Goal: Task Accomplishment & Management: Use online tool/utility

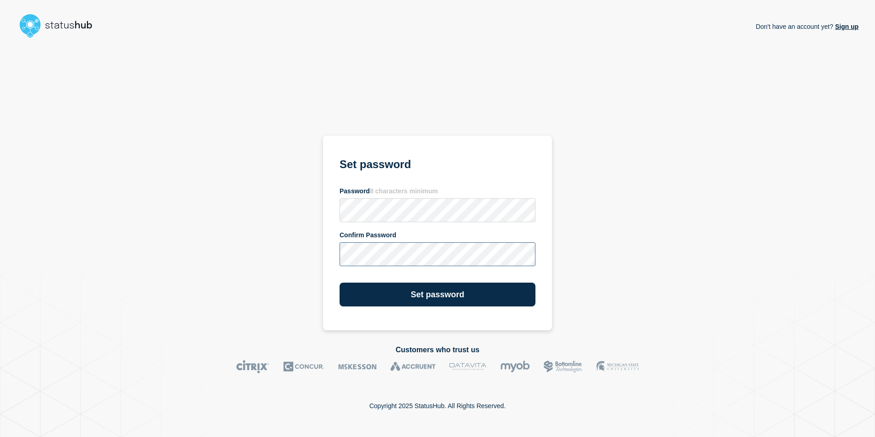
click at [340, 282] on button "Set password" at bounding box center [438, 294] width 196 height 24
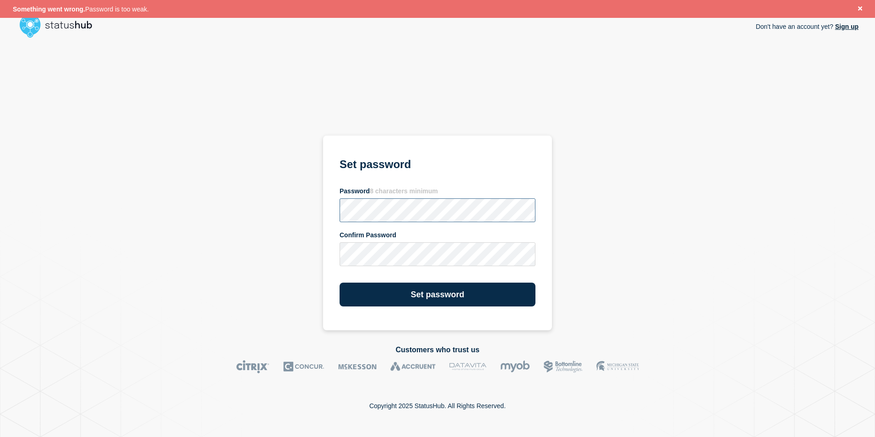
click at [0, 156] on html "Something went wrong. Password is too weak. Don't have an account yet? Sign up …" at bounding box center [437, 218] width 875 height 437
click at [422, 289] on button "Set password" at bounding box center [438, 294] width 196 height 24
click at [0, 19] on html "Something went wrong. Password is too weak. Don't have an account yet? Sign up …" at bounding box center [437, 218] width 875 height 437
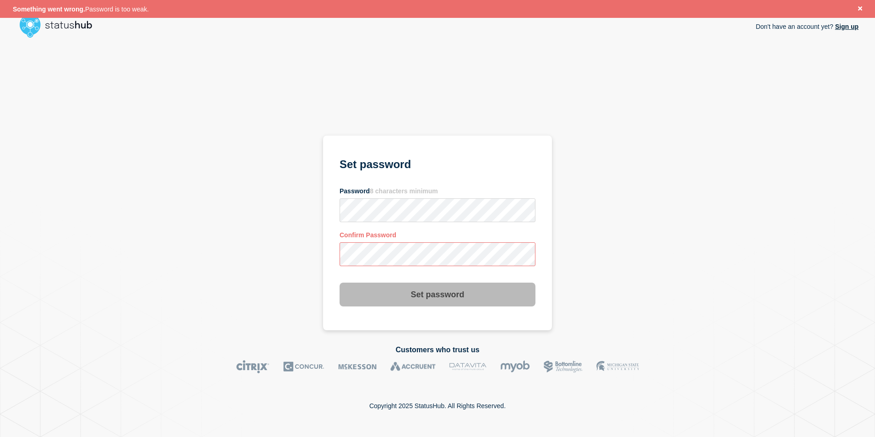
click at [0, 200] on html "Something went wrong. Password is too weak. Don't have an account yet? Sign up …" at bounding box center [437, 218] width 875 height 437
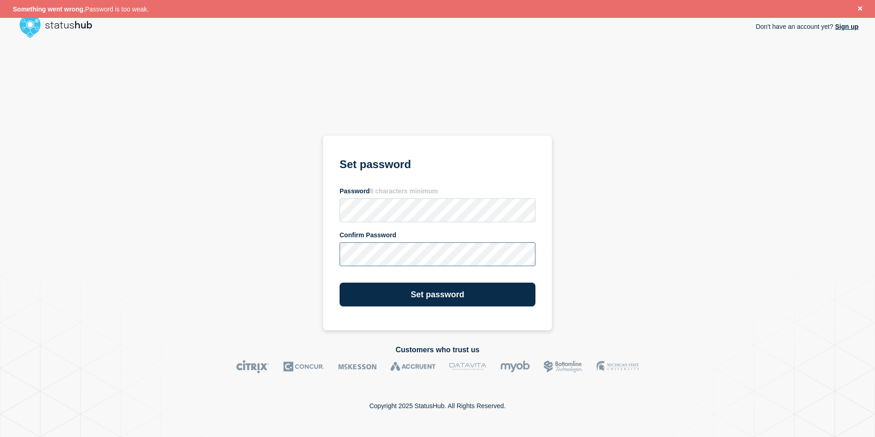
click at [340, 282] on button "Set password" at bounding box center [438, 294] width 196 height 24
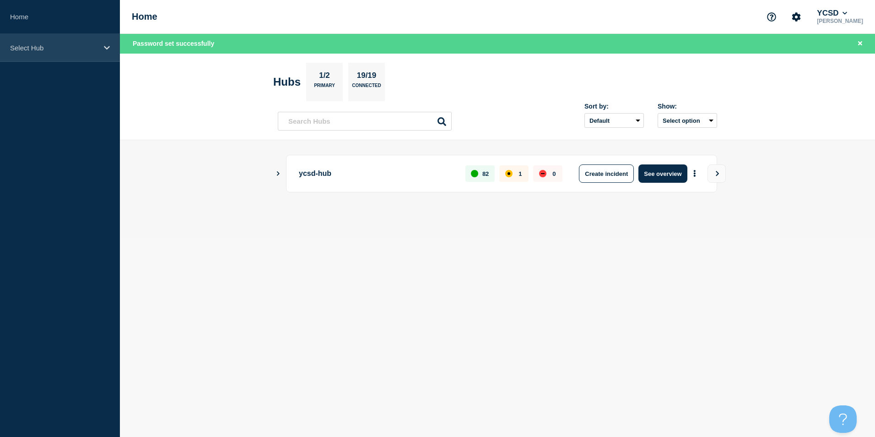
click at [104, 48] on icon at bounding box center [107, 47] width 6 height 7
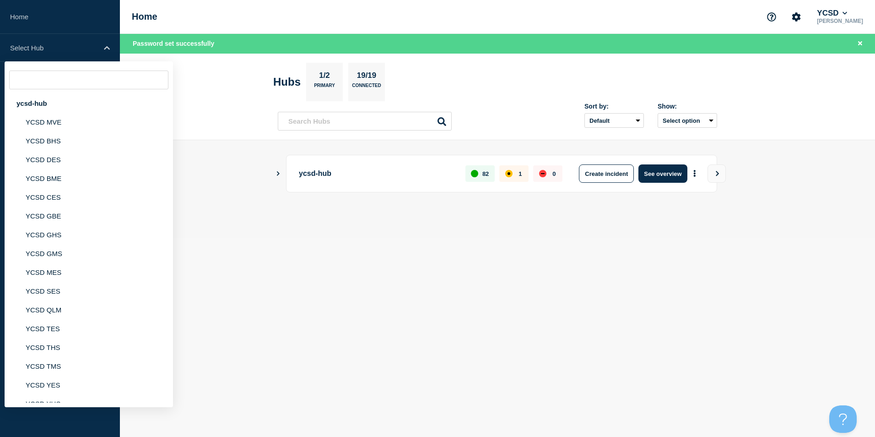
click at [288, 307] on body "Home Select Hub ycsd-hub YCSD MVE YCSD BHS YCSD DES YCSD BME YCSD CES YCSD GBE …" at bounding box center [437, 218] width 875 height 437
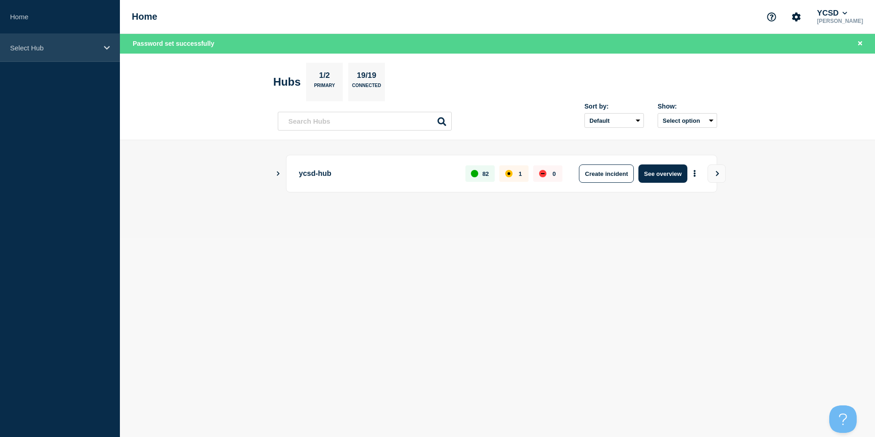
click at [87, 50] on p "Select Hub" at bounding box center [54, 48] width 88 height 8
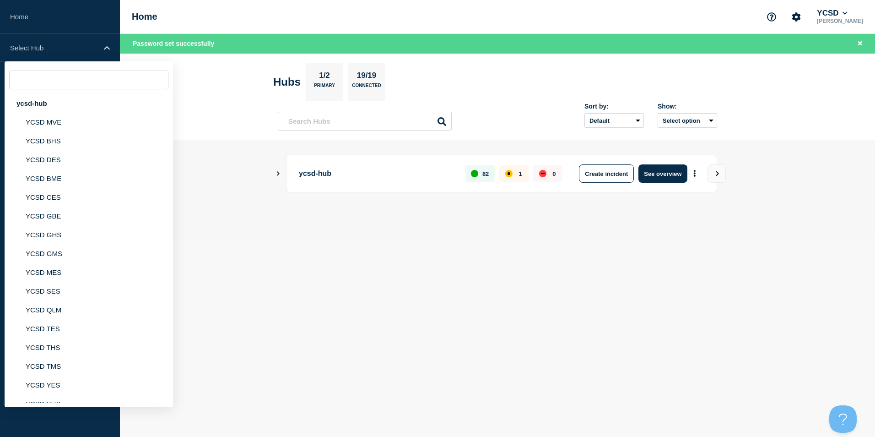
click at [642, 285] on body "Home Select Hub ycsd-hub YCSD MVE YCSD BHS YCSD DES YCSD BME YCSD CES YCSD GBE …" at bounding box center [437, 218] width 875 height 437
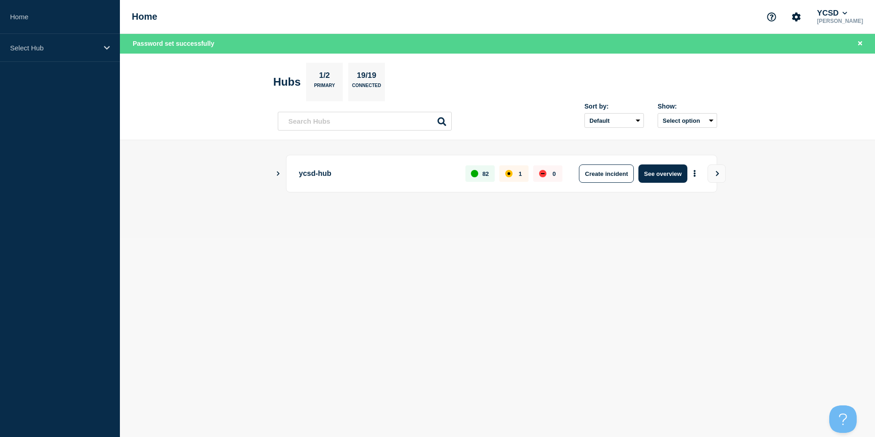
click at [275, 173] on icon "Show Connected Hubs" at bounding box center [278, 173] width 6 height 5
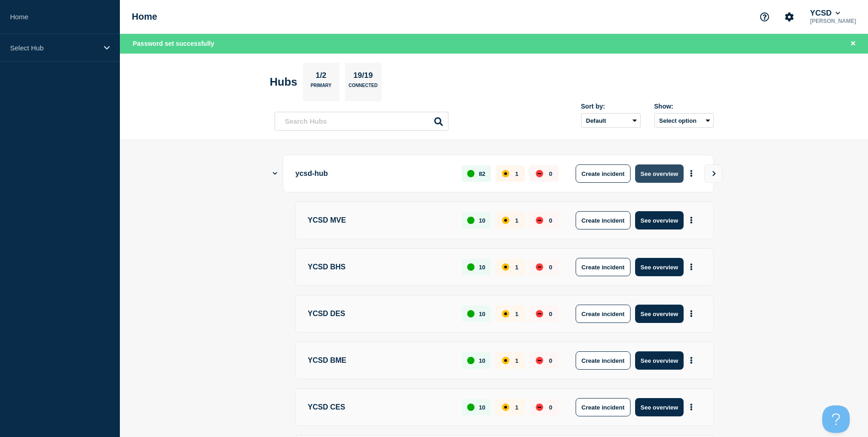
click at [658, 172] on button "See overview" at bounding box center [659, 173] width 49 height 18
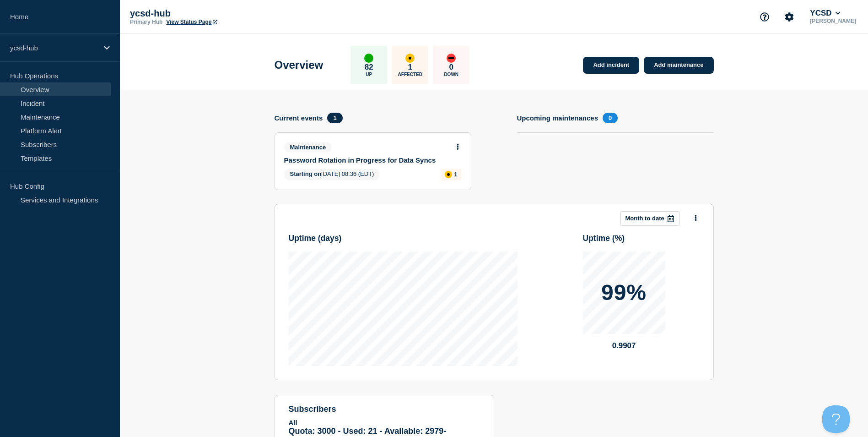
click at [183, 20] on link "View Status Page" at bounding box center [191, 22] width 51 height 6
click at [598, 63] on link "Add incident" at bounding box center [611, 65] width 56 height 17
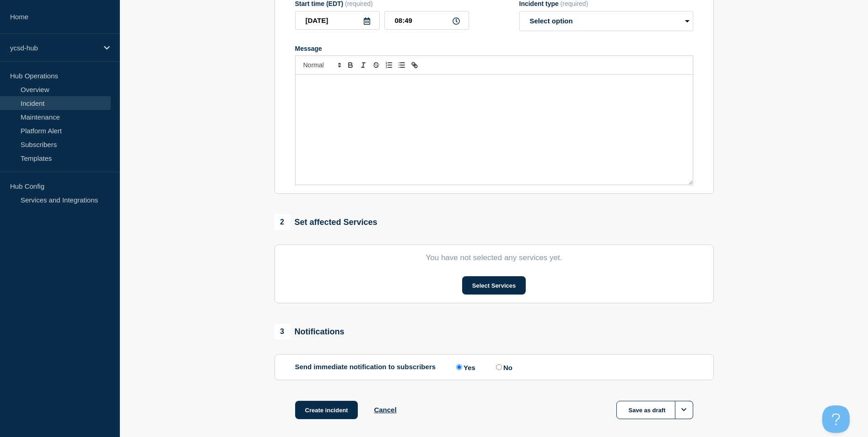
scroll to position [205, 0]
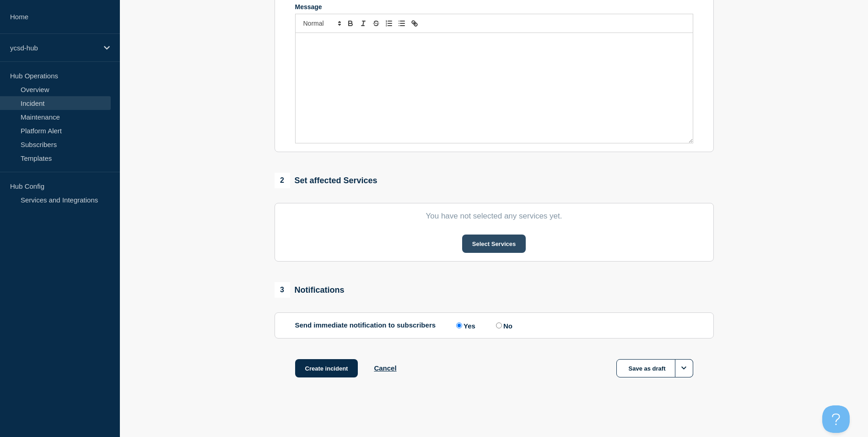
click at [507, 240] on button "Select Services" at bounding box center [494, 243] width 64 height 18
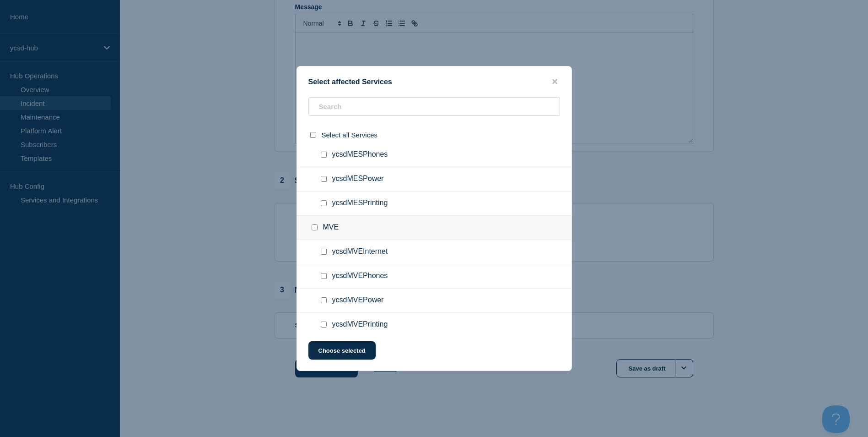
scroll to position [1464, 0]
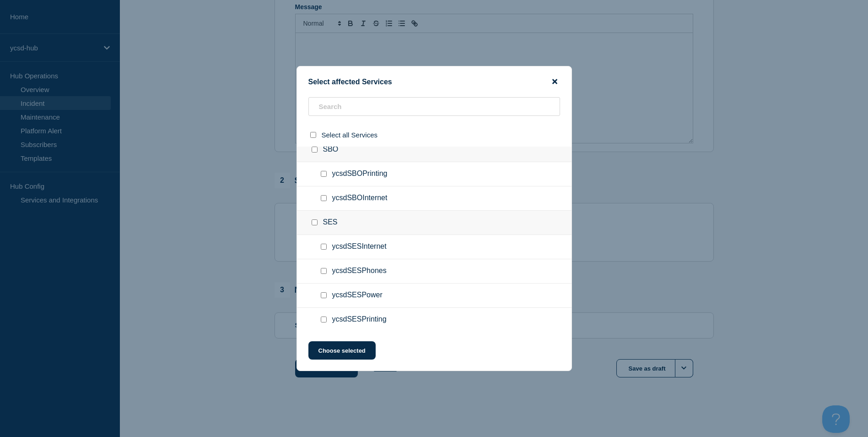
click at [555, 83] on icon "close button" at bounding box center [554, 81] width 5 height 7
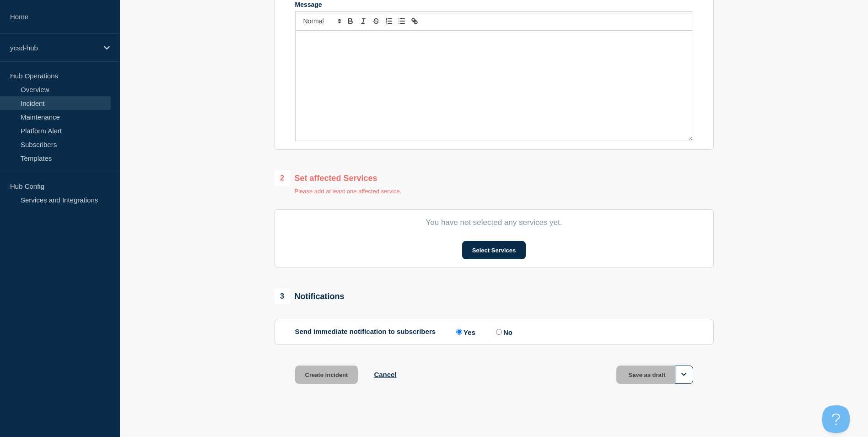
click at [199, 137] on section "1 Provide details Title (required) Start time (EDT) (required) [DATE] 08:49 Inc…" at bounding box center [494, 140] width 748 height 533
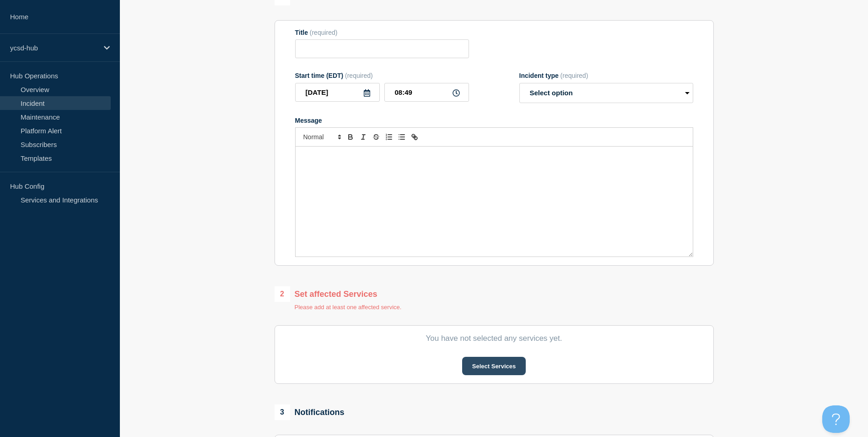
scroll to position [0, 0]
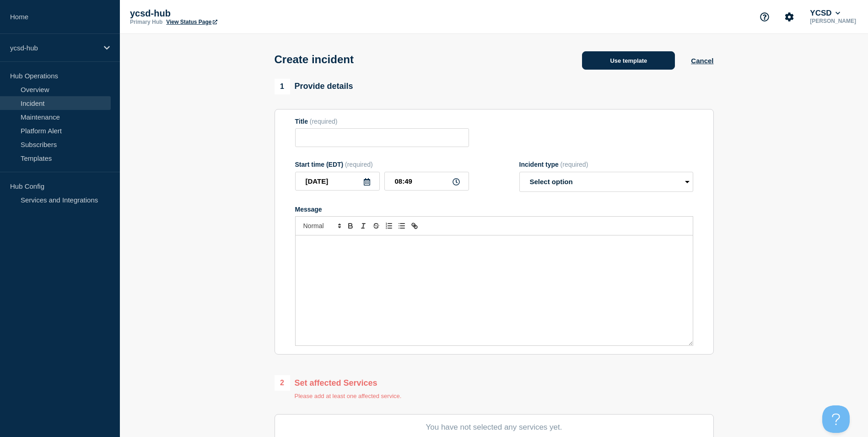
click at [629, 59] on button "Use template" at bounding box center [628, 60] width 93 height 18
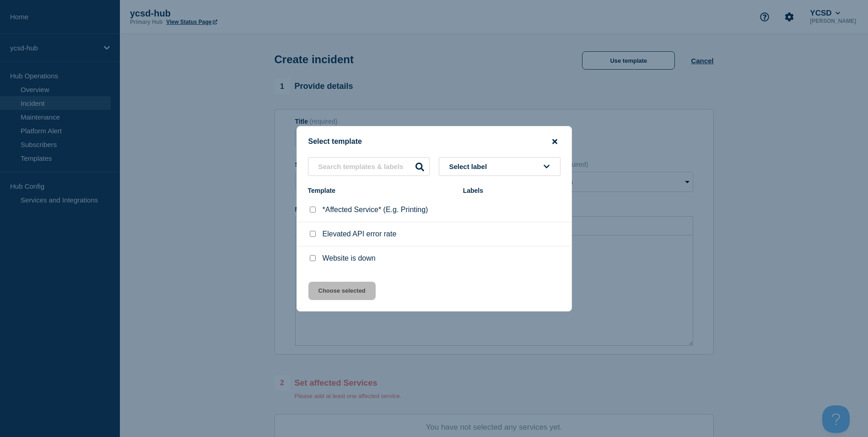
click at [555, 142] on icon "close button" at bounding box center [554, 141] width 5 height 7
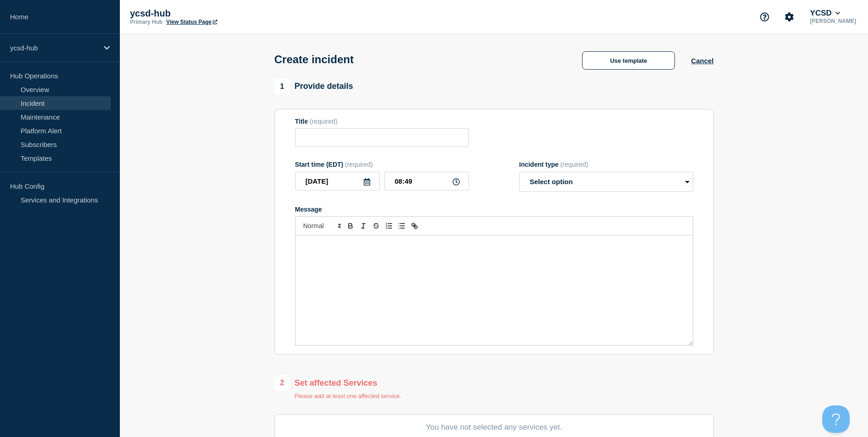
click at [806, 151] on section "1 Provide details Title (required) Start time (EDT) (required) [DATE] 08:49 Inc…" at bounding box center [494, 345] width 748 height 533
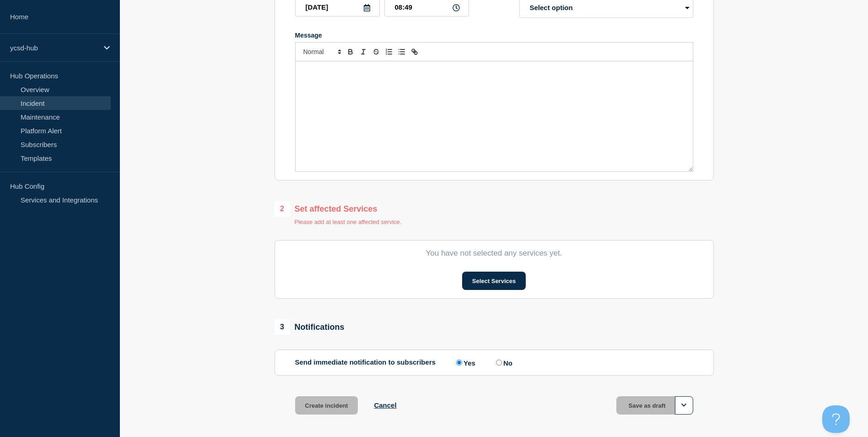
scroll to position [213, 0]
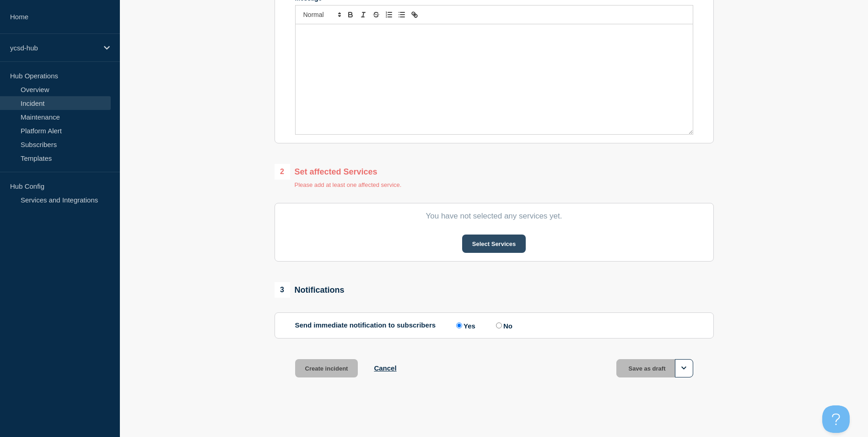
click at [502, 249] on button "Select Services" at bounding box center [494, 243] width 64 height 18
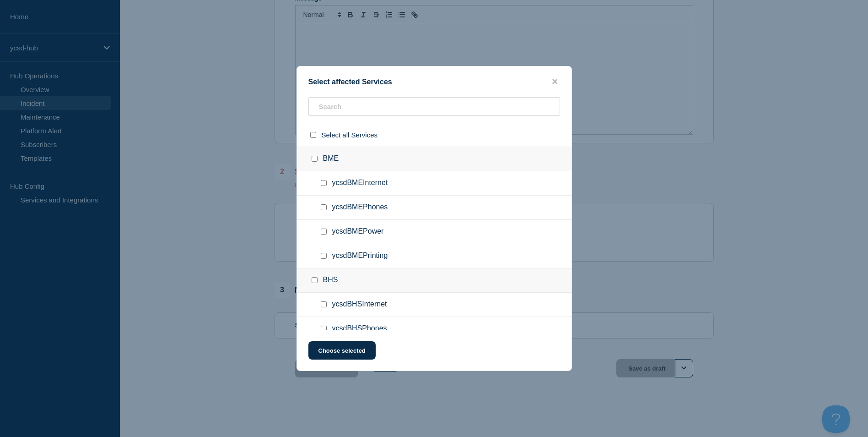
click at [337, 255] on span "ycsdBMEPrinting" at bounding box center [360, 255] width 56 height 9
click at [321, 258] on input "ycsdBMEPrinting checkbox" at bounding box center [324, 256] width 6 height 6
checkbox input "true"
click at [345, 356] on button "Choose selected" at bounding box center [341, 350] width 67 height 18
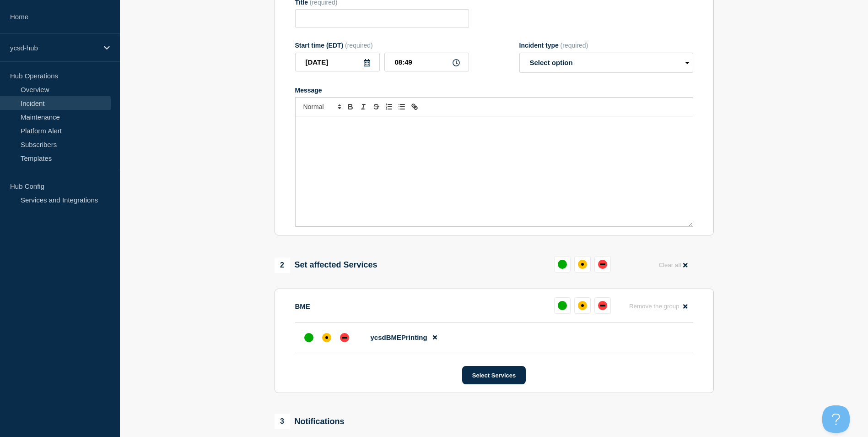
scroll to position [0, 0]
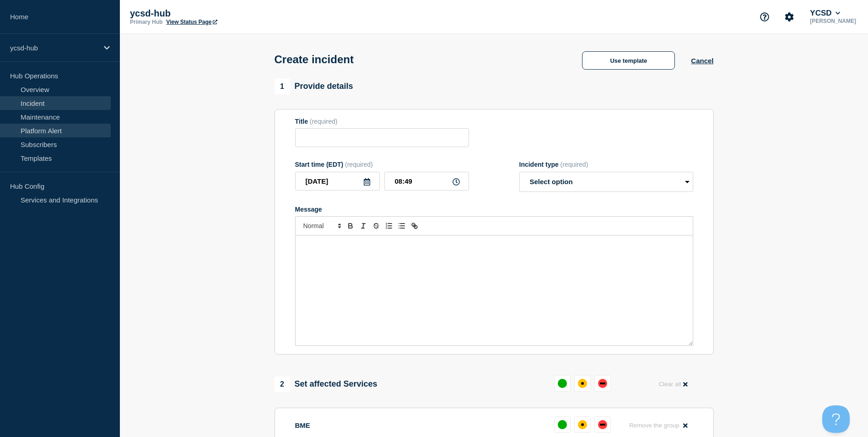
click at [39, 131] on link "Platform Alert" at bounding box center [55, 131] width 111 height 14
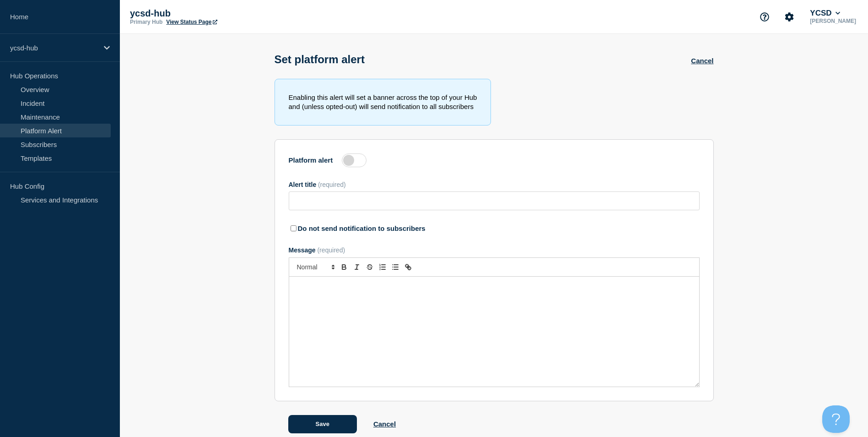
type input "Warning Warning"
click at [56, 147] on link "Subscribers" at bounding box center [55, 144] width 111 height 14
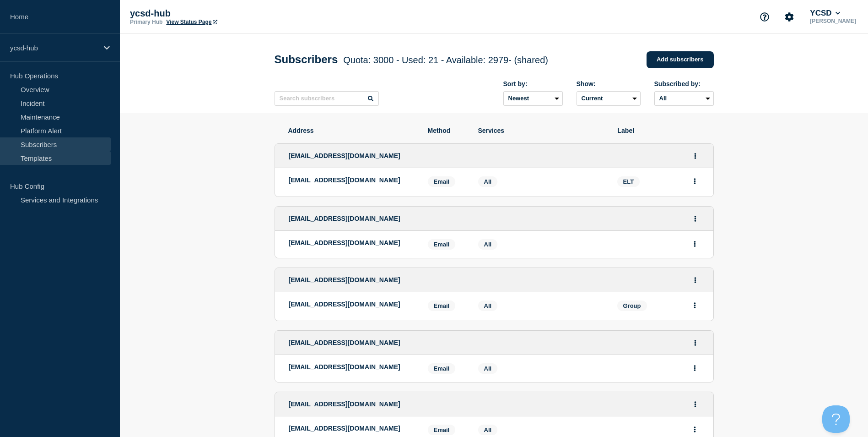
click at [39, 152] on link "Templates" at bounding box center [55, 158] width 111 height 14
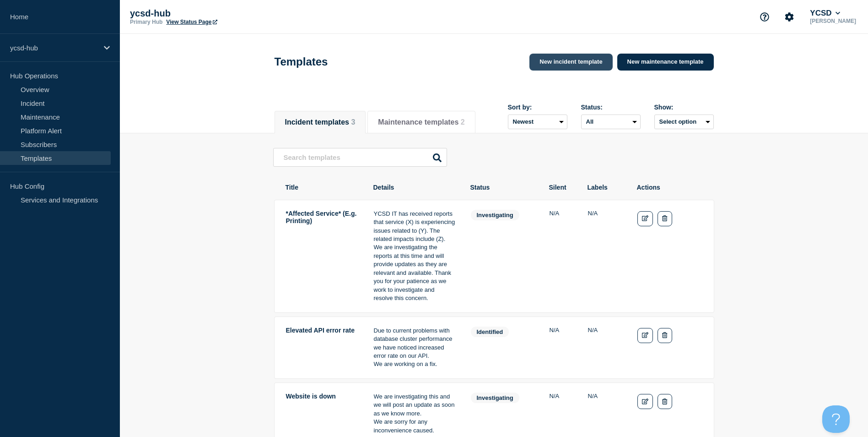
click at [562, 62] on link "New incident template" at bounding box center [570, 62] width 83 height 17
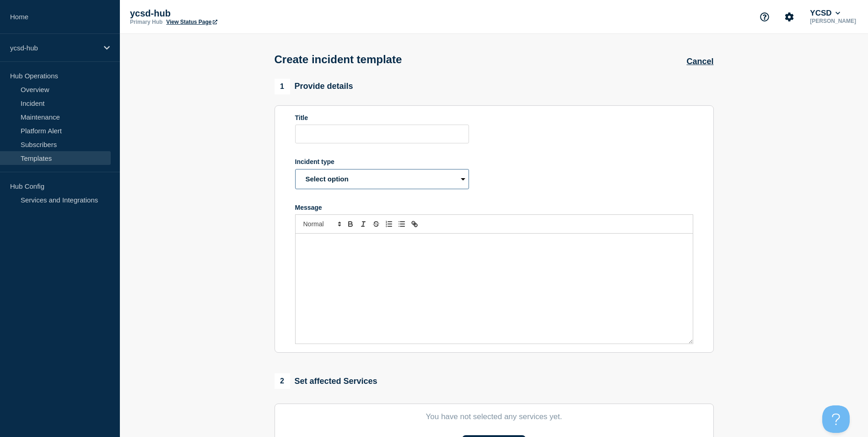
click at [364, 180] on select "Select option Investigating Identified Monitoring Resolved" at bounding box center [382, 179] width 174 height 20
click at [549, 169] on form "Title Incident type Select option Investigating Identified Monitoring Resolved …" at bounding box center [494, 229] width 398 height 230
click at [403, 184] on select "Select option Investigating Identified Monitoring Resolved" at bounding box center [382, 179] width 174 height 20
click at [568, 156] on form "Title Incident type Select option Investigating Identified Monitoring Resolved …" at bounding box center [494, 229] width 398 height 230
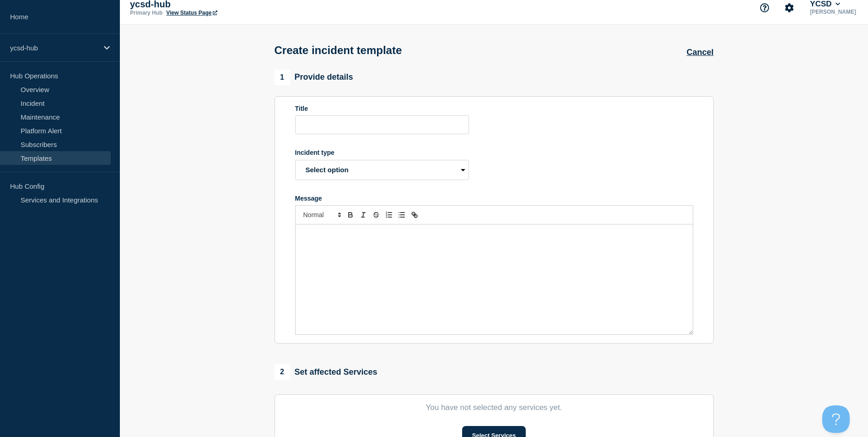
scroll to position [1, 0]
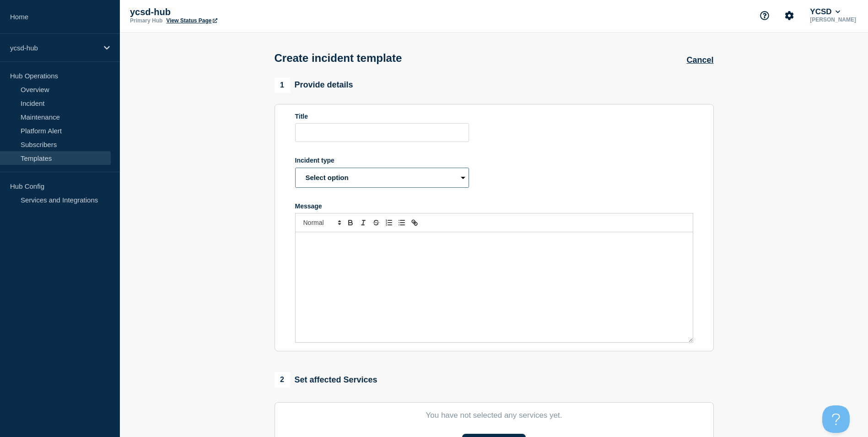
click at [421, 174] on select "Select option Investigating Identified Monitoring Resolved" at bounding box center [382, 177] width 174 height 20
click at [593, 93] on div "1 Provide details" at bounding box center [494, 85] width 439 height 16
click at [461, 182] on select "Select option Investigating Identified Monitoring Resolved" at bounding box center [382, 177] width 174 height 20
drag, startPoint x: 589, startPoint y: 151, endPoint x: 517, endPoint y: 160, distance: 72.8
click at [589, 151] on form "Title Incident type Select option Investigating Identified Monitoring Resolved …" at bounding box center [494, 228] width 398 height 230
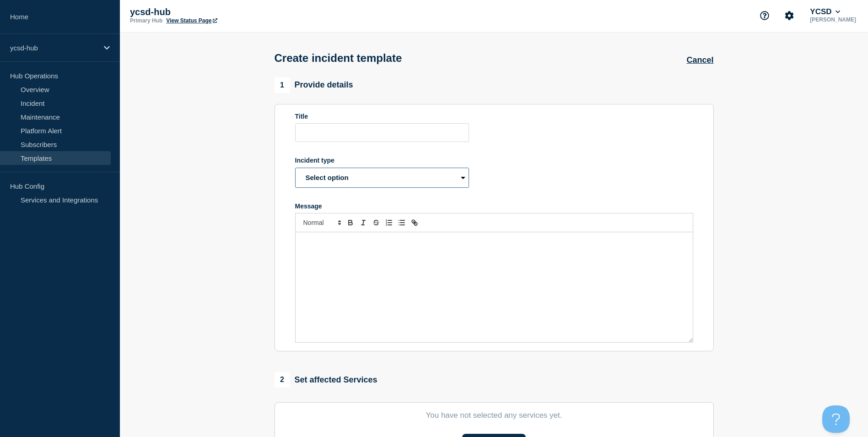
drag, startPoint x: 409, startPoint y: 183, endPoint x: 394, endPoint y: 186, distance: 14.9
click at [409, 183] on select "Select option Investigating Identified Monitoring Resolved" at bounding box center [382, 177] width 174 height 20
click at [532, 166] on form "Title Incident type Select option Investigating Identified Monitoring Resolved …" at bounding box center [494, 228] width 398 height 230
click at [415, 176] on select "Select option Investigating Identified Monitoring Resolved" at bounding box center [382, 177] width 174 height 20
click at [797, 89] on section "1 Provide details Title Incident type Select option Investigating Identified Mo…" at bounding box center [494, 363] width 748 height 572
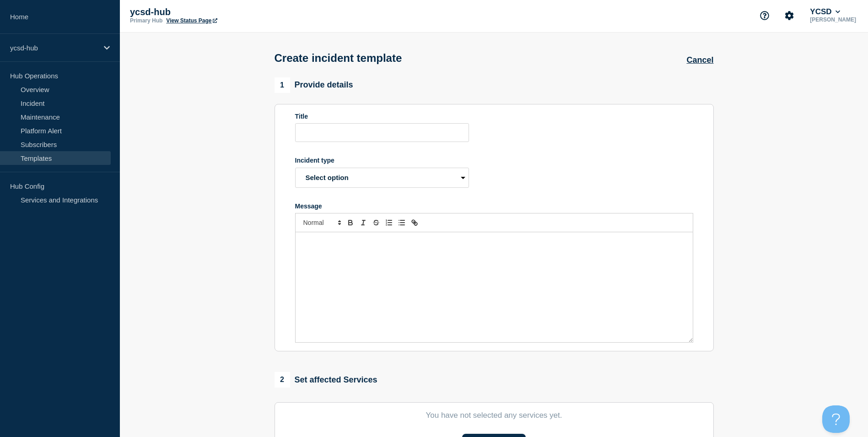
click at [71, 157] on link "Templates" at bounding box center [55, 158] width 111 height 14
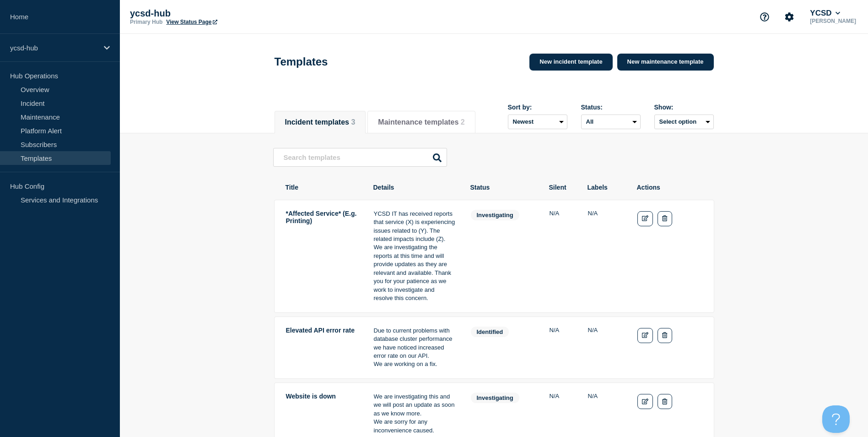
drag, startPoint x: 62, startPoint y: 202, endPoint x: 268, endPoint y: 162, distance: 209.4
click at [62, 202] on link "Services and Integrations" at bounding box center [55, 200] width 111 height 14
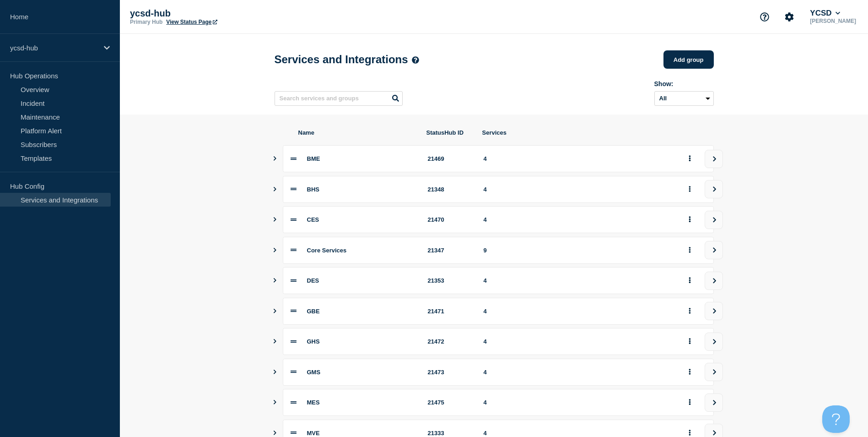
click at [275, 158] on button "Show services" at bounding box center [275, 158] width 5 height 27
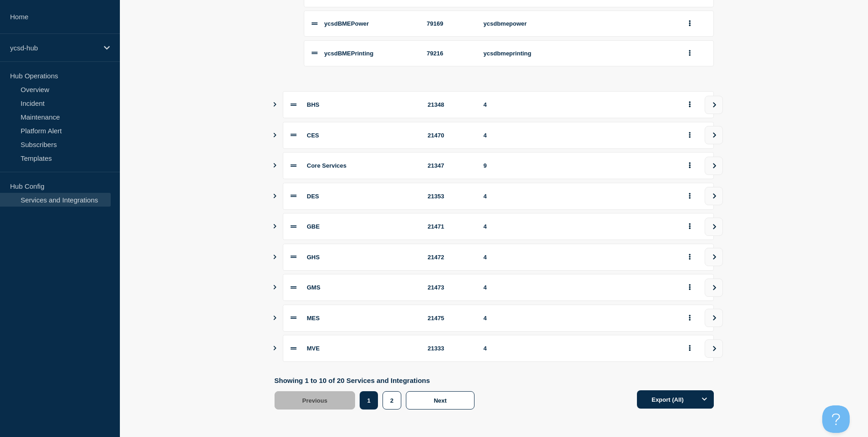
scroll to position [248, 0]
click at [276, 105] on icon "Show services" at bounding box center [275, 104] width 6 height 5
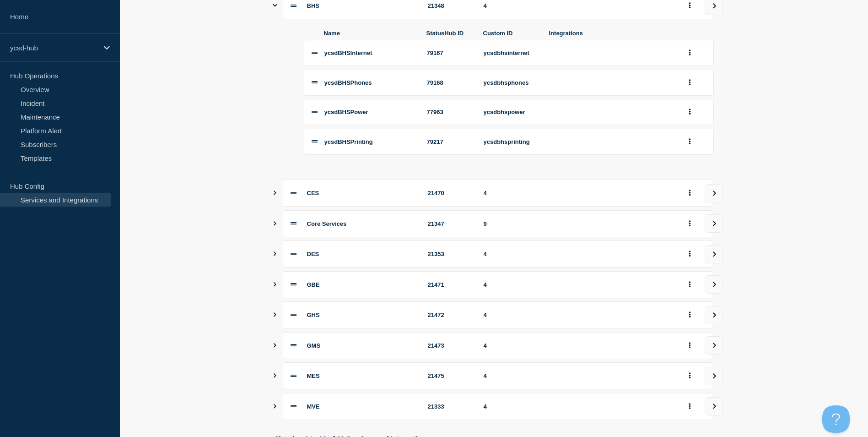
scroll to position [407, 0]
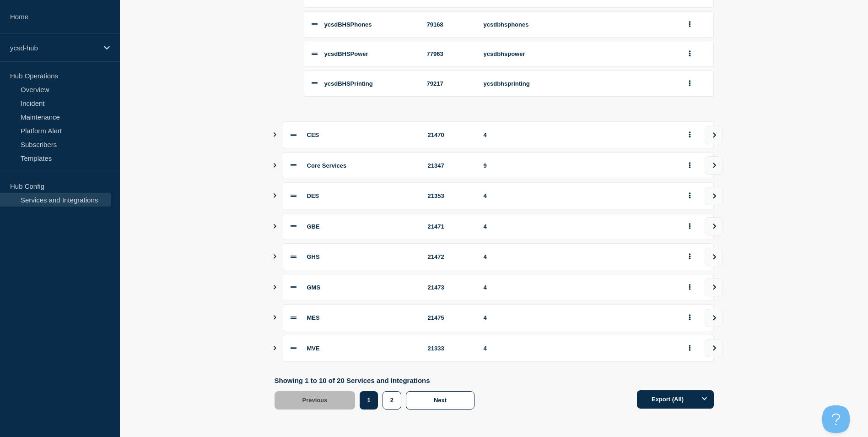
click at [275, 133] on icon "Show services" at bounding box center [275, 134] width 3 height 5
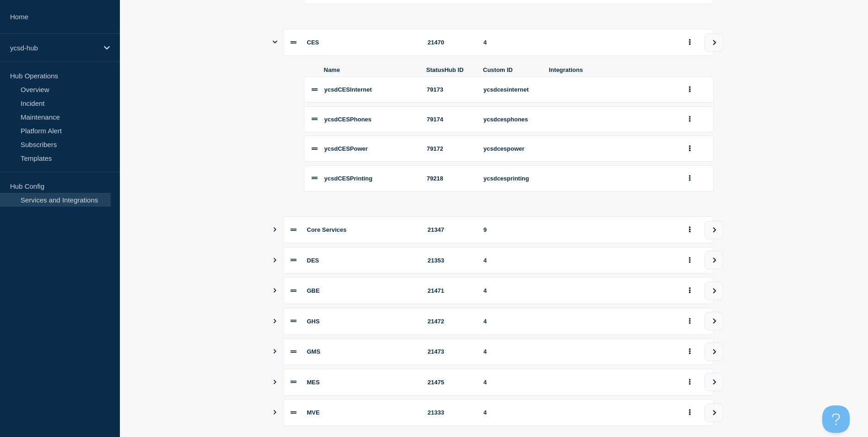
scroll to position [498, 0]
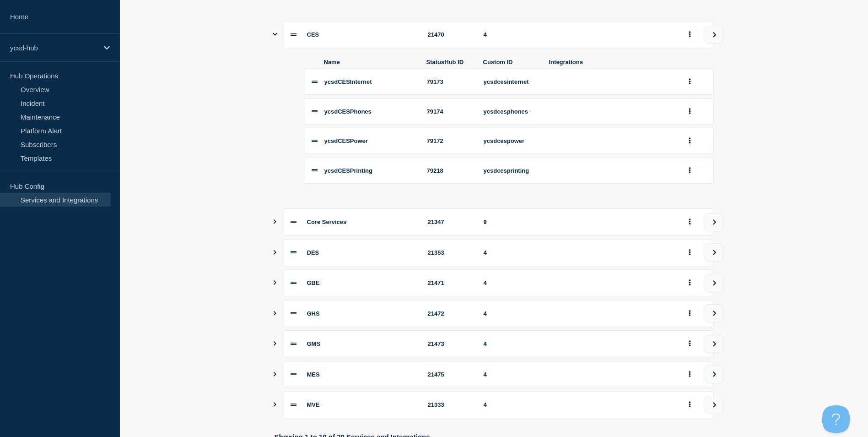
click at [274, 224] on icon "Show services" at bounding box center [275, 221] width 6 height 5
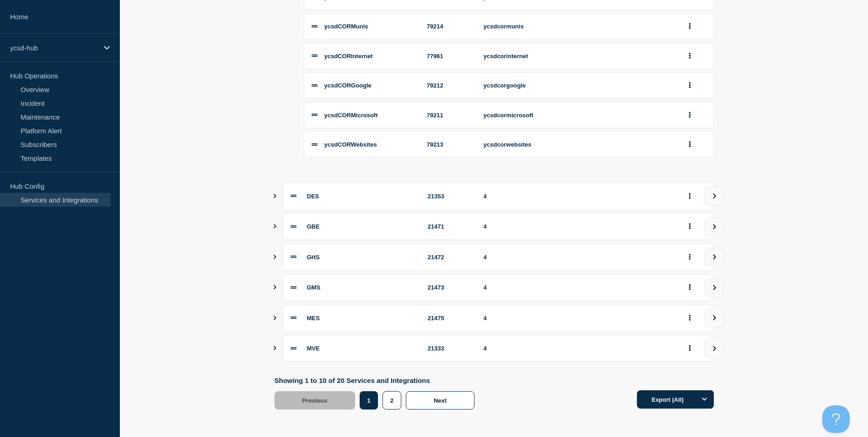
scroll to position [875, 0]
click at [274, 195] on icon "Show services" at bounding box center [275, 196] width 6 height 5
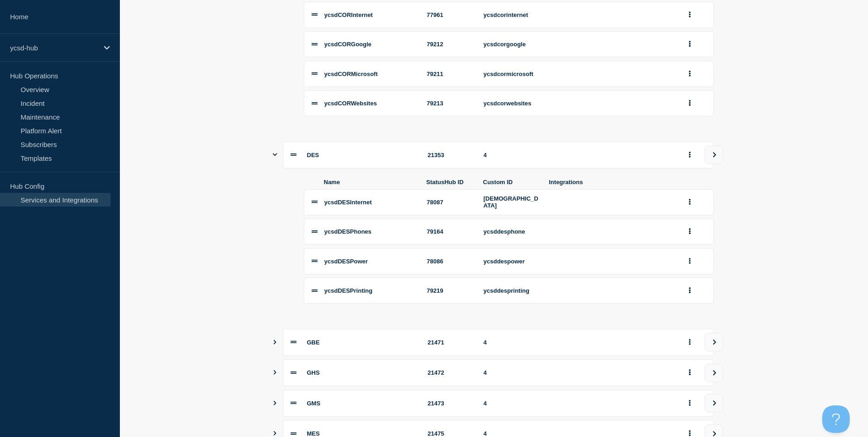
scroll to position [921, 0]
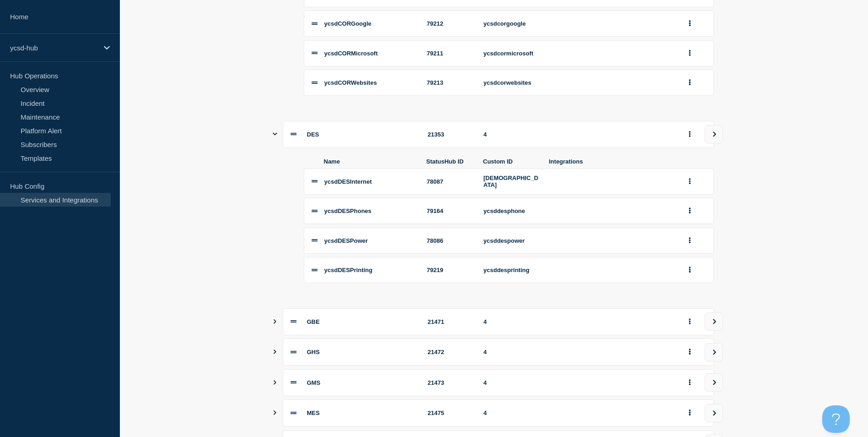
click at [275, 324] on icon "Show services" at bounding box center [275, 321] width 6 height 5
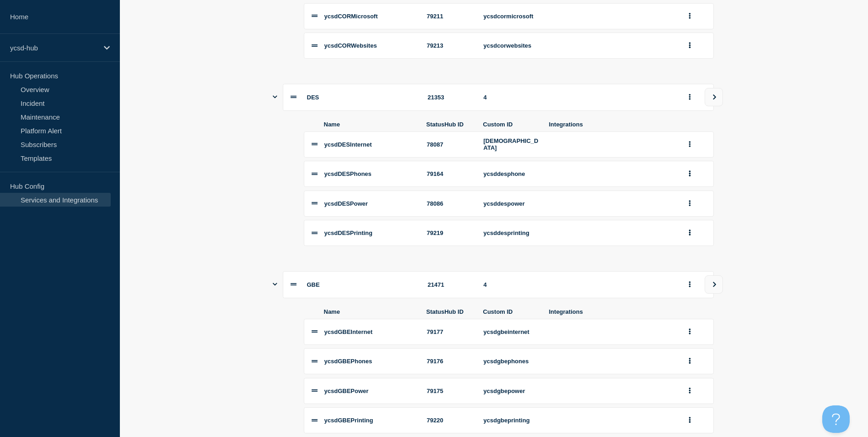
scroll to position [1149, 0]
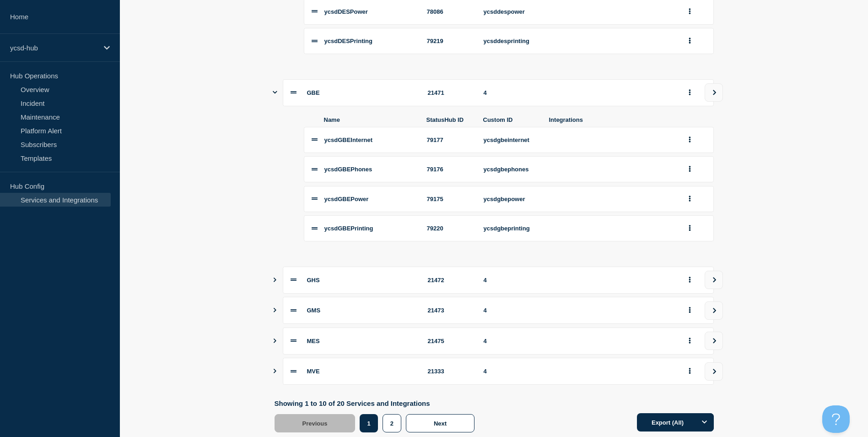
click at [277, 282] on icon "Show services" at bounding box center [275, 279] width 6 height 5
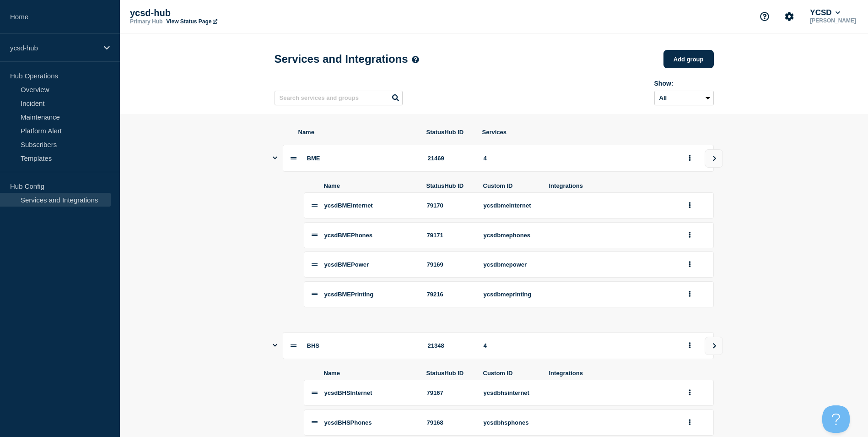
scroll to position [0, 0]
click at [65, 44] on p "ycsd-hub" at bounding box center [54, 48] width 88 height 8
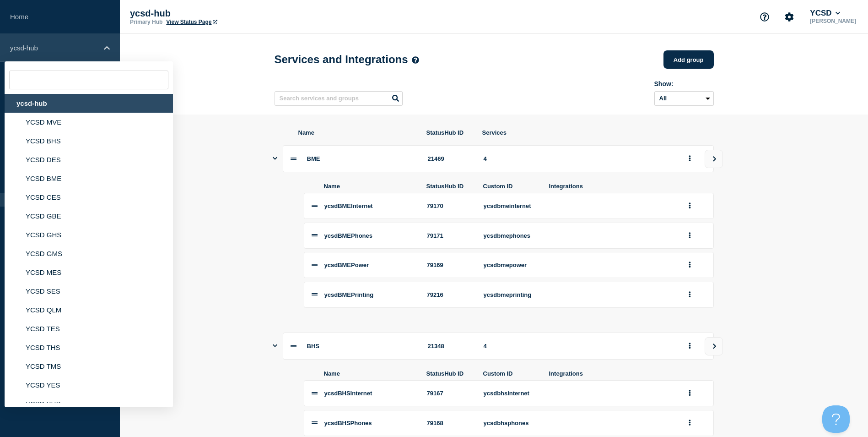
click at [35, 40] on div "ycsd-hub" at bounding box center [60, 48] width 120 height 28
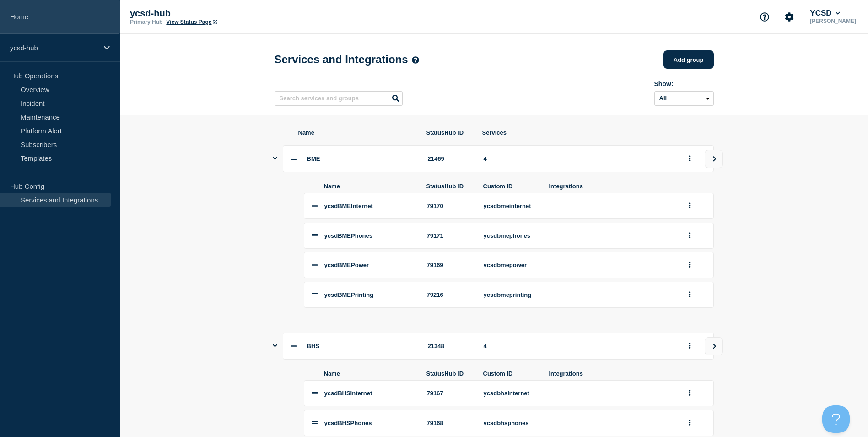
click at [51, 11] on link "Home" at bounding box center [60, 17] width 120 height 34
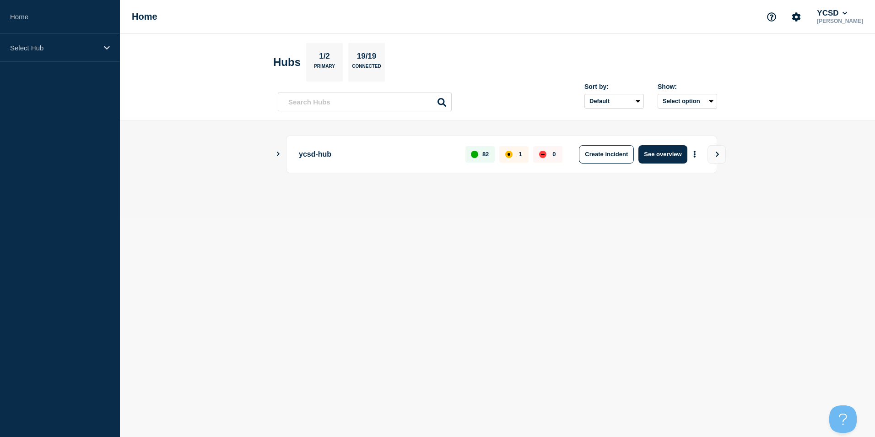
click at [330, 57] on p "1/2" at bounding box center [325, 58] width 18 height 12
click at [276, 154] on icon "Show Connected Hubs" at bounding box center [278, 153] width 6 height 5
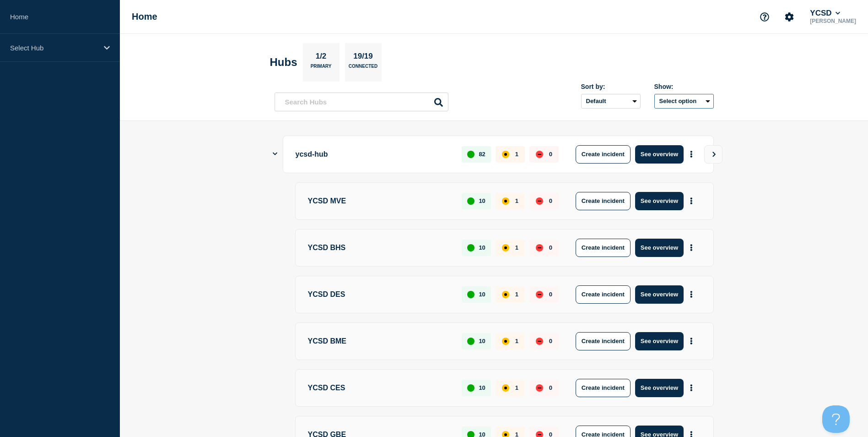
click at [683, 102] on button "Select option" at bounding box center [683, 101] width 59 height 15
click at [659, 131] on span "Open incidents Hubs" at bounding box center [681, 136] width 50 height 14
click at [509, 156] on div "1" at bounding box center [510, 154] width 29 height 16
click at [506, 197] on div "affected" at bounding box center [505, 200] width 7 height 7
click at [669, 202] on button "See overview" at bounding box center [659, 201] width 49 height 18
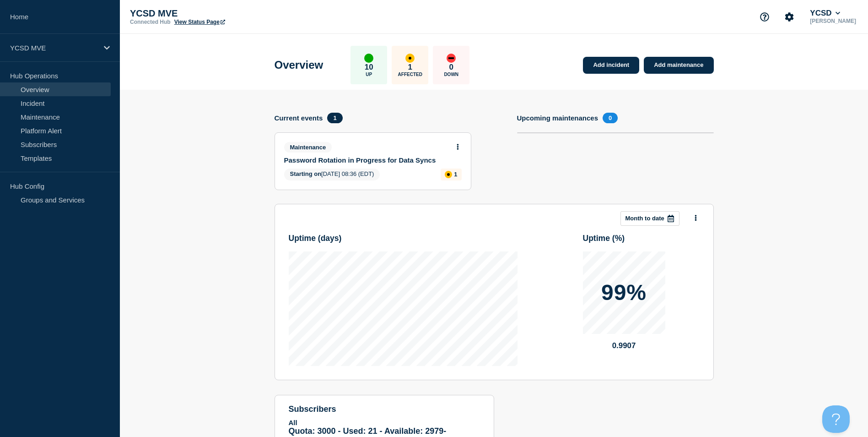
click at [424, 52] on div "1 Affected" at bounding box center [410, 65] width 37 height 38
click at [415, 59] on div "affected" at bounding box center [409, 58] width 9 height 9
click at [459, 144] on body "Home YCSD MVE Hub Operations Overview Incident Maintenance Platform Alert Subsc…" at bounding box center [434, 218] width 868 height 437
click at [458, 148] on icon at bounding box center [458, 147] width 2 height 6
click at [811, 128] on section "Add incident Add maintenance Current events 1 Maintenance Password Rotation in …" at bounding box center [494, 292] width 748 height 404
